Goal: Check status: Check status

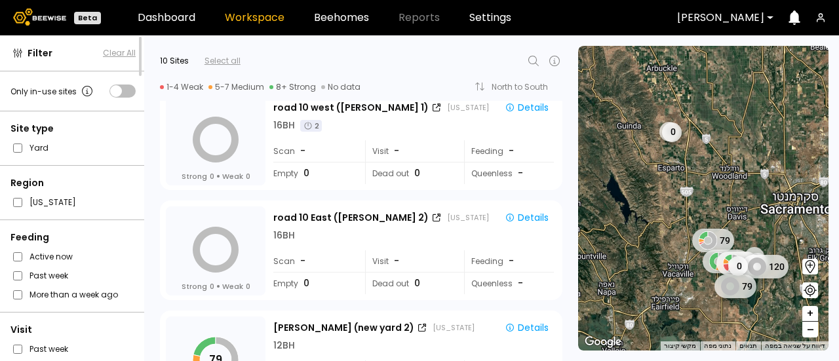
scroll to position [20, 0]
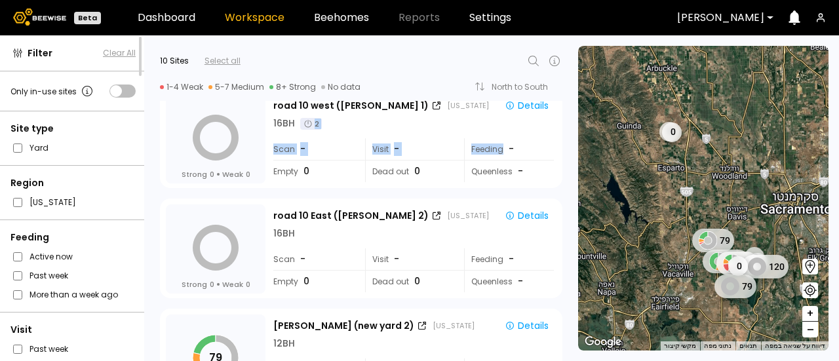
drag, startPoint x: 567, startPoint y: 123, endPoint x: 561, endPoint y: 140, distance: 18.7
click at [561, 140] on div "Strong 0 Weak 0 road 10 west ([GEOGRAPHIC_DATA] 1) [US_STATE] Details 16 BH 2 S…" at bounding box center [357, 136] width 426 height 110
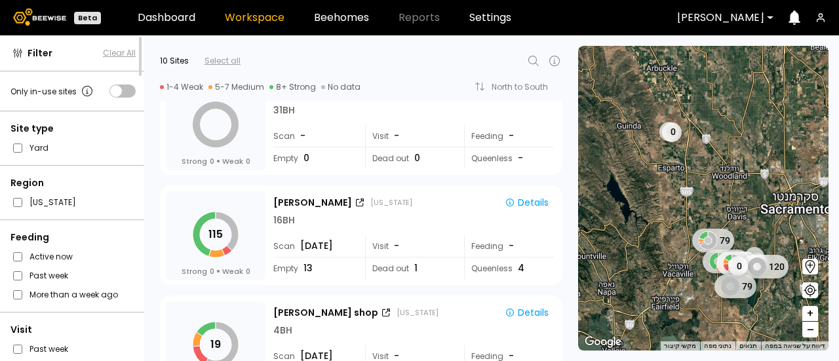
scroll to position [368, 0]
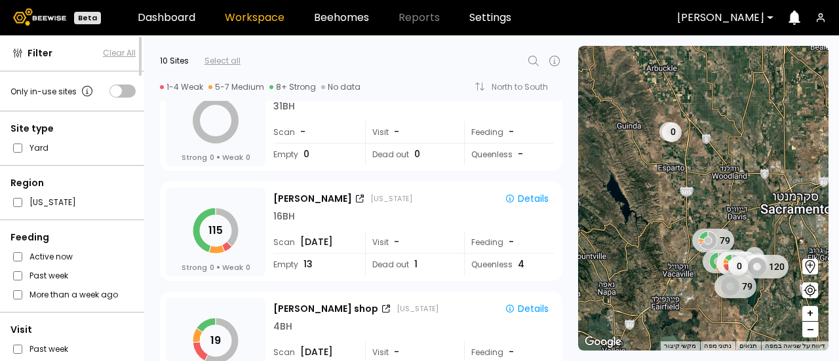
drag, startPoint x: 565, startPoint y: 210, endPoint x: 563, endPoint y: 186, distance: 25.1
click at [563, 186] on div "115 Strong 0 Weak 0 [PERSON_NAME] [US_STATE] Details 16 BH Scan [DATE] Visit - …" at bounding box center [357, 229] width 426 height 110
click at [567, 186] on div "115 Strong 0 Weak 0 [PERSON_NAME] [US_STATE] Details 16 BH Scan [DATE] Visit - …" at bounding box center [357, 229] width 426 height 110
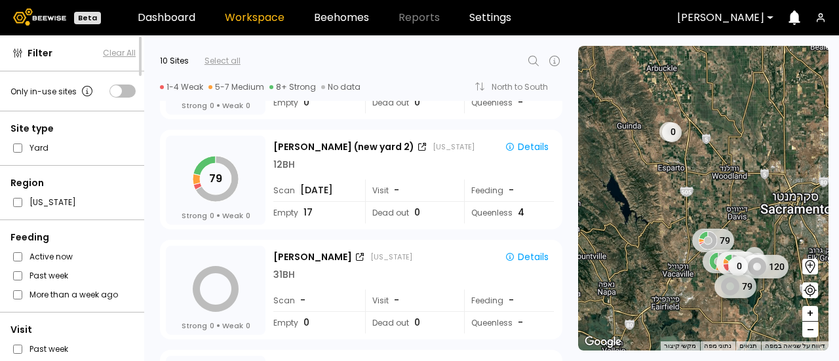
scroll to position [192, 0]
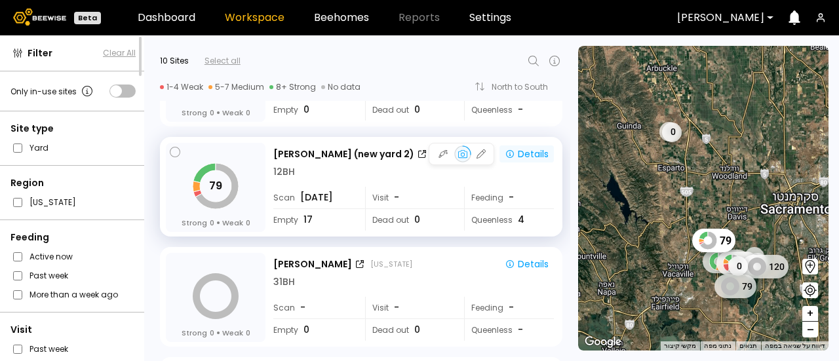
click at [536, 154] on div "Details" at bounding box center [527, 154] width 44 height 12
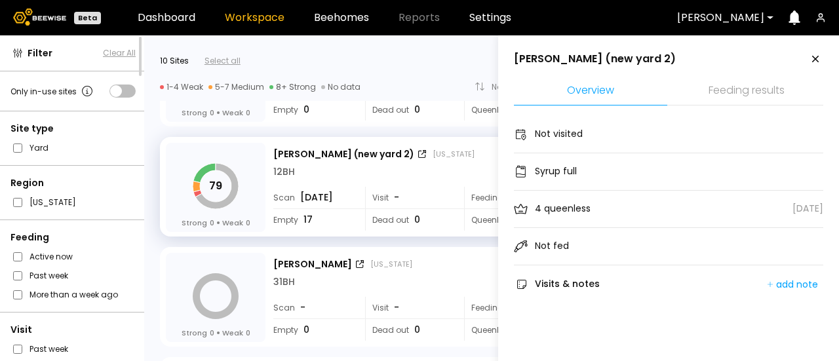
click at [765, 86] on li "Feeding results" at bounding box center [746, 91] width 153 height 28
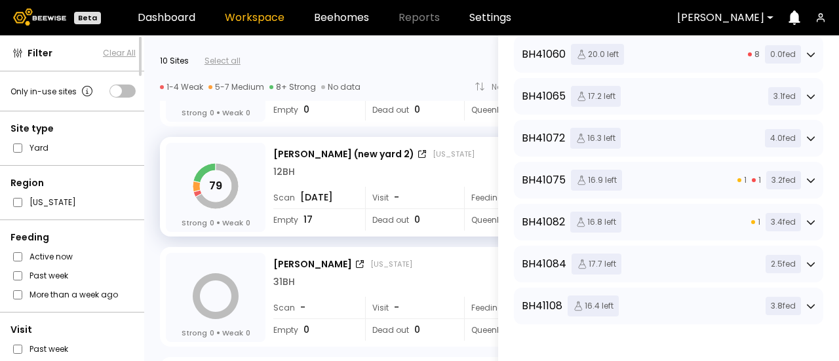
scroll to position [193, 0]
click at [808, 177] on icon at bounding box center [811, 179] width 9 height 9
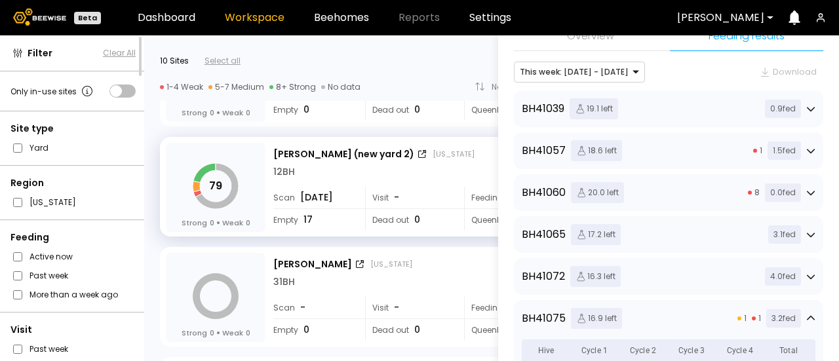
scroll to position [0, 0]
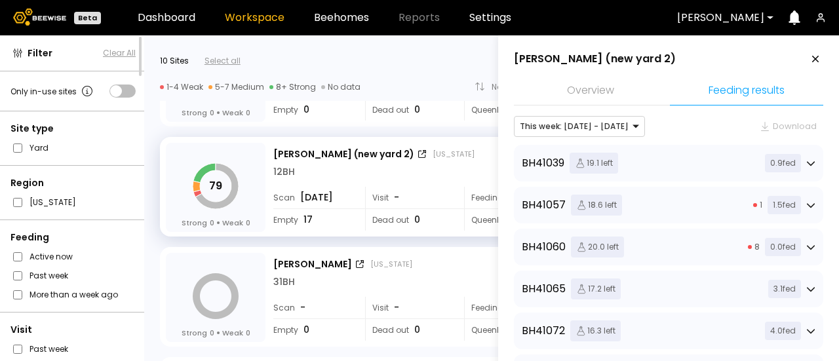
click at [808, 55] on icon at bounding box center [816, 59] width 16 height 16
